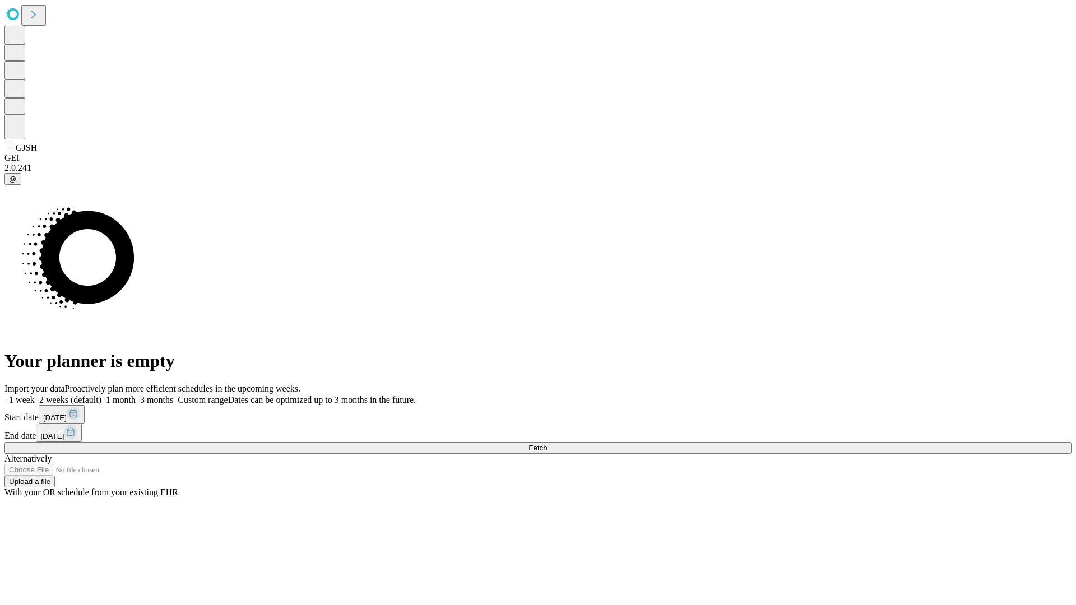
click at [547, 444] on span "Fetch" at bounding box center [537, 448] width 18 height 8
